Goal: Check status: Check status

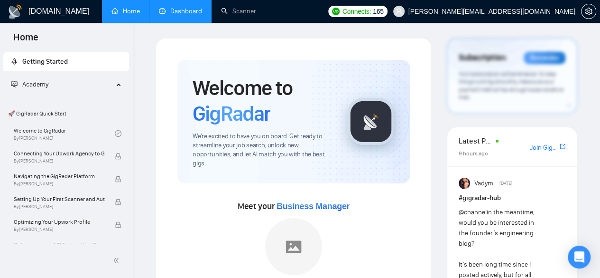
click at [172, 11] on link "Dashboard" at bounding box center [180, 11] width 43 height 8
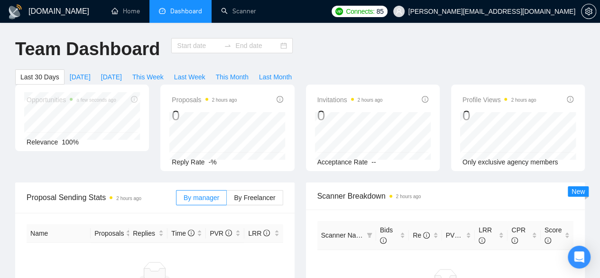
type input "[DATE]"
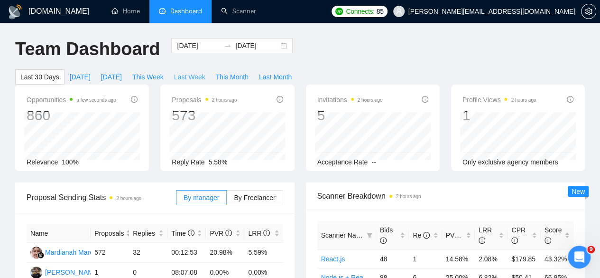
click at [206, 72] on span "Last Week" at bounding box center [189, 77] width 31 height 10
type input "[DATE]"
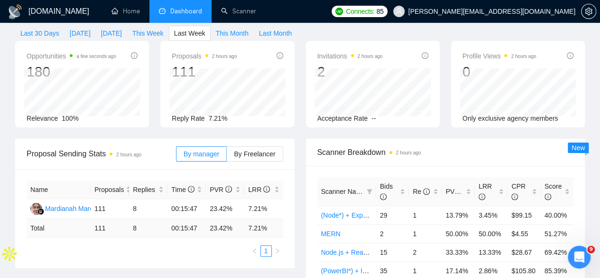
scroll to position [58, 0]
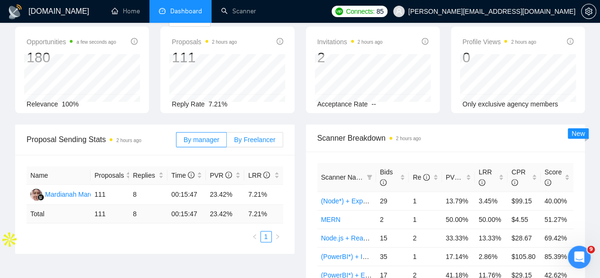
click at [248, 136] on span "By Freelancer" at bounding box center [254, 140] width 41 height 8
click at [227, 142] on input "By Freelancer" at bounding box center [227, 142] width 0 height 0
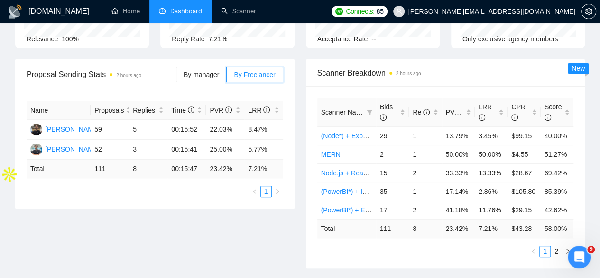
scroll to position [122, 0]
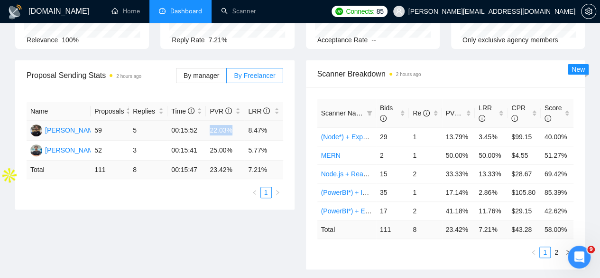
drag, startPoint x: 210, startPoint y: 114, endPoint x: 230, endPoint y: 114, distance: 20.4
click at [230, 121] on td "22.03%" at bounding box center [225, 131] width 38 height 20
copy td "22.03%"
drag, startPoint x: 210, startPoint y: 135, endPoint x: 235, endPoint y: 135, distance: 25.2
click at [235, 141] on td "25.00%" at bounding box center [225, 151] width 38 height 20
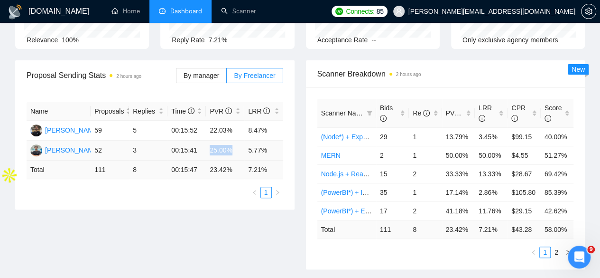
copy td "25.00%"
drag, startPoint x: 233, startPoint y: 154, endPoint x: 206, endPoint y: 157, distance: 27.2
click at [206, 160] on td "23.42 %" at bounding box center [225, 169] width 38 height 19
copy td "23.42 %"
drag, startPoint x: 246, startPoint y: 113, endPoint x: 269, endPoint y: 113, distance: 23.3
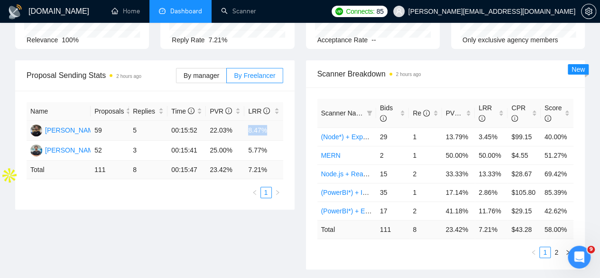
click at [269, 121] on td "8.47%" at bounding box center [263, 131] width 38 height 20
copy td "8.47%"
drag, startPoint x: 266, startPoint y: 134, endPoint x: 248, endPoint y: 134, distance: 18.0
click at [248, 141] on td "5.77%" at bounding box center [263, 151] width 38 height 20
copy td "5.77%"
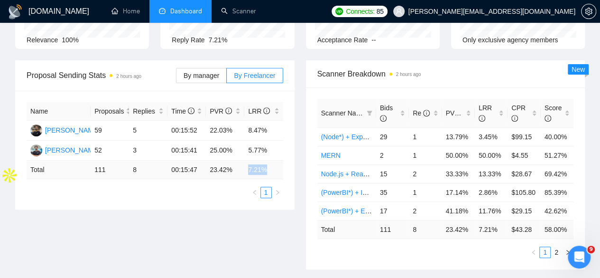
drag, startPoint x: 247, startPoint y: 154, endPoint x: 267, endPoint y: 152, distance: 20.1
click at [267, 160] on td "7.21 %" at bounding box center [263, 169] width 38 height 19
copy td "7.21 %"
